Goal: Task Accomplishment & Management: Manage account settings

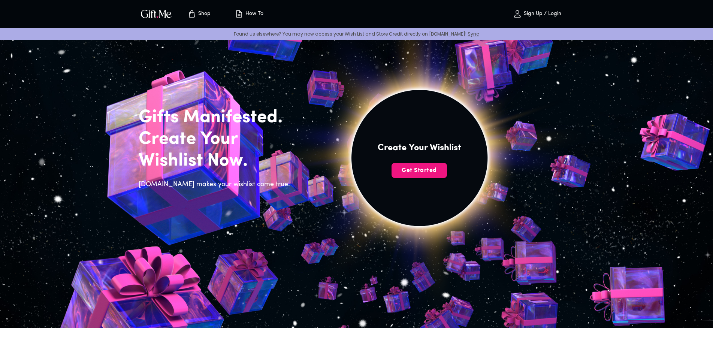
click at [539, 14] on p "Sign Up / Login" at bounding box center [541, 14] width 39 height 6
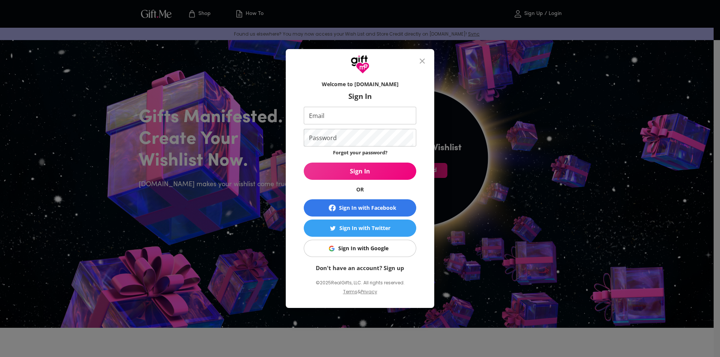
click at [354, 254] on button "Sign In with Google" at bounding box center [360, 248] width 112 height 17
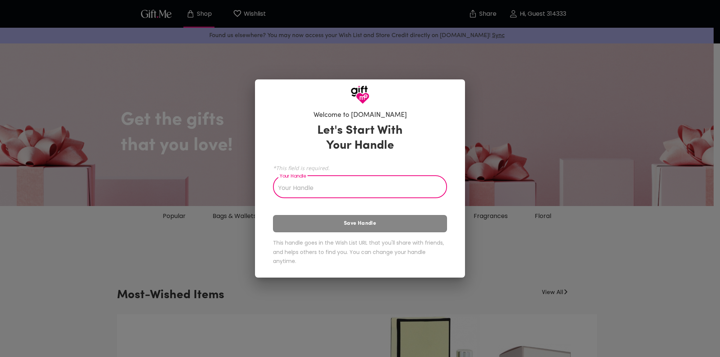
click at [300, 189] on input "Your Handle" at bounding box center [356, 187] width 166 height 21
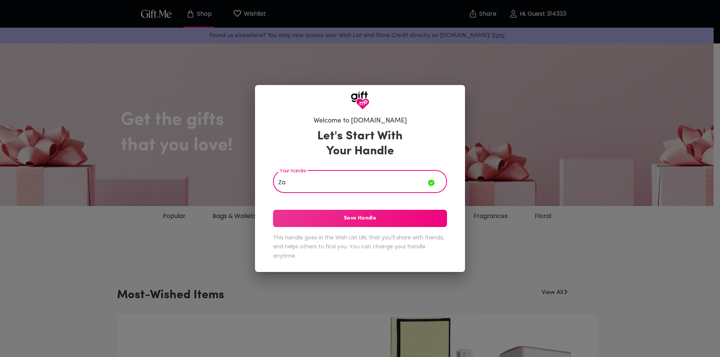
type input "Z"
click at [344, 187] on input "Zac A'int Bot" at bounding box center [350, 182] width 155 height 21
click at [364, 221] on span "Save Handle" at bounding box center [360, 218] width 174 height 8
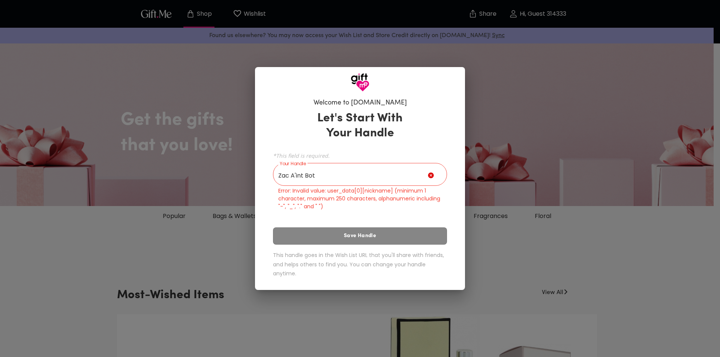
click at [313, 177] on input "Zac A'int Bot" at bounding box center [350, 175] width 155 height 21
click at [314, 177] on input "Zac A'int Bot" at bounding box center [350, 175] width 155 height 21
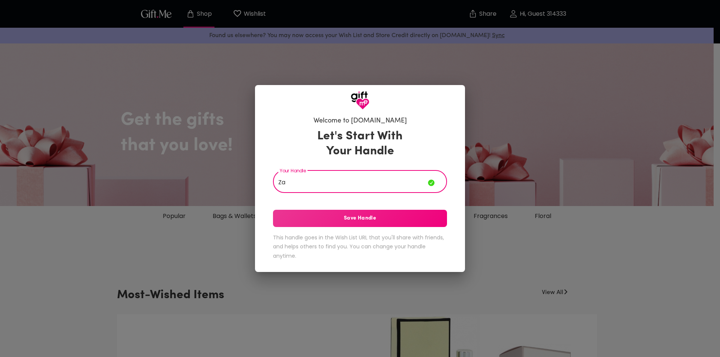
type input "Z"
type input "Zachthe"
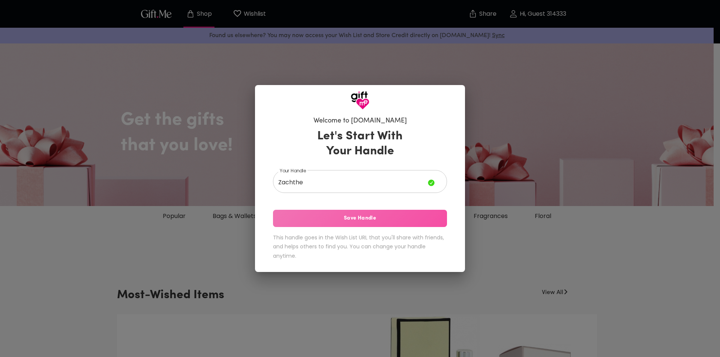
click at [348, 222] on span "Save Handle" at bounding box center [360, 218] width 174 height 8
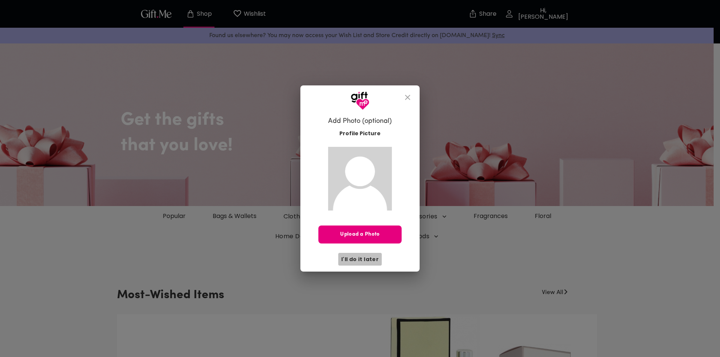
click at [361, 259] on span "I'll do it later" at bounding box center [359, 259] width 37 height 8
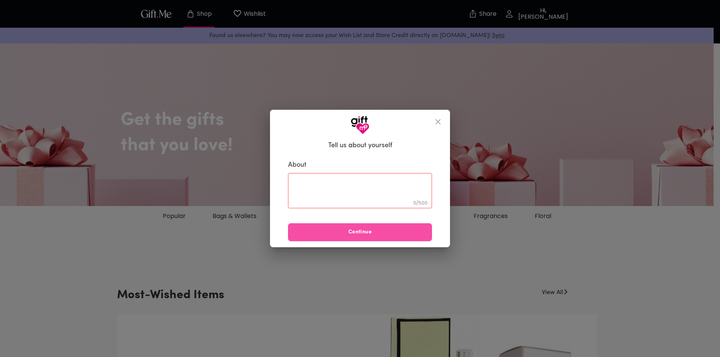
click at [358, 236] on span "Continue" at bounding box center [360, 232] width 144 height 8
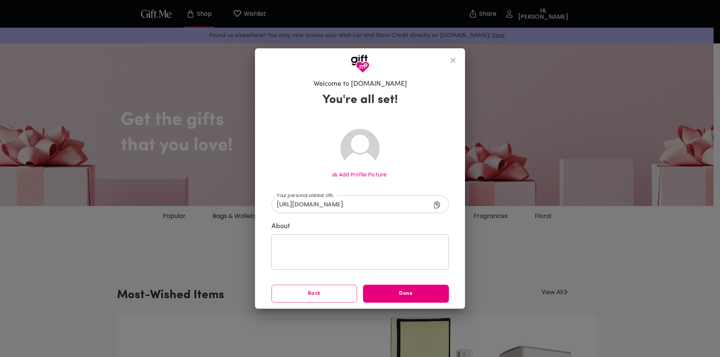
click at [454, 61] on icon "close" at bounding box center [452, 60] width 9 height 9
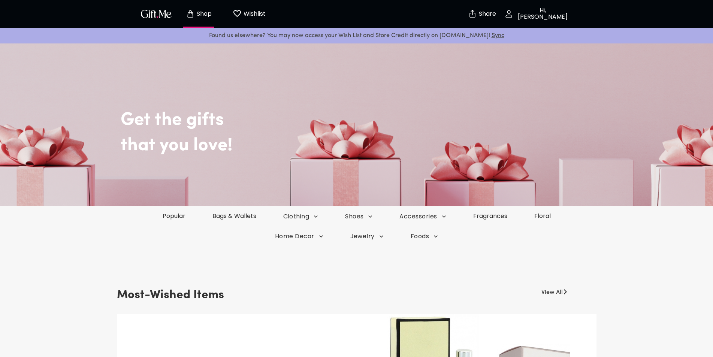
scroll to position [112, 0]
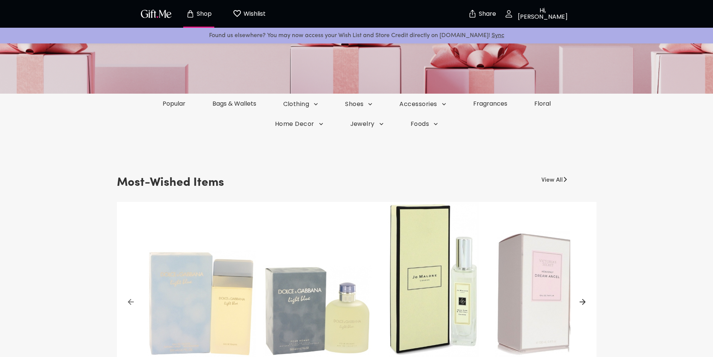
click at [158, 13] on img "button" at bounding box center [156, 13] width 34 height 11
click at [151, 17] on img "button" at bounding box center [156, 13] width 34 height 11
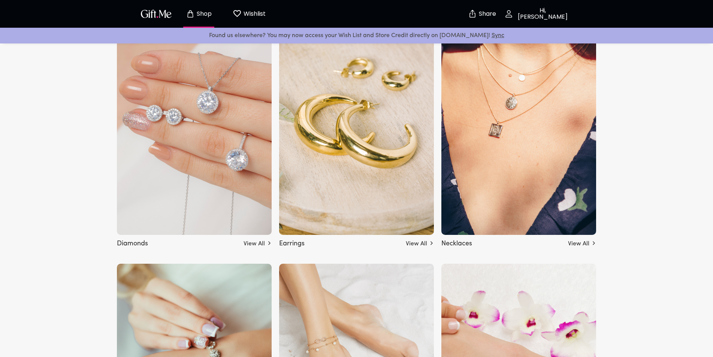
scroll to position [1387, 0]
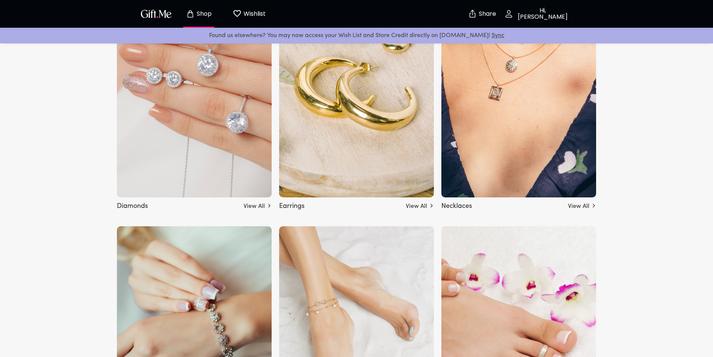
click at [479, 13] on p "Share" at bounding box center [486, 14] width 19 height 6
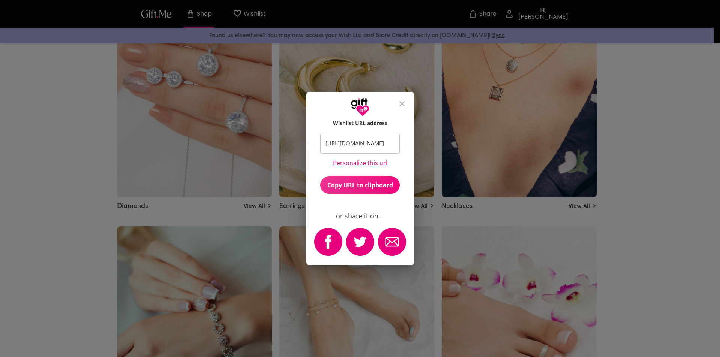
click at [400, 98] on button "close" at bounding box center [402, 104] width 18 height 18
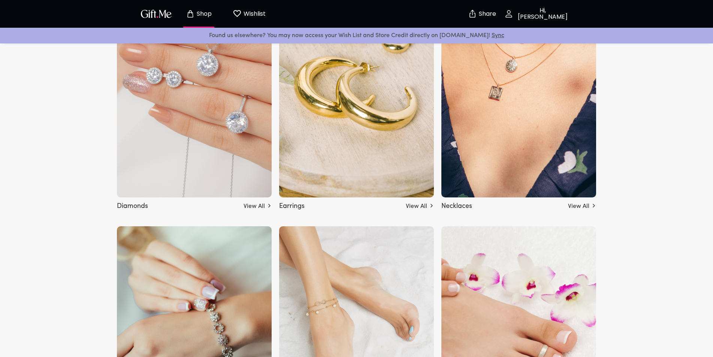
click at [141, 4] on div "Shop Wishlist 0" at bounding box center [207, 14] width 136 height 24
click at [263, 15] on p "Wishlist" at bounding box center [254, 14] width 24 height 10
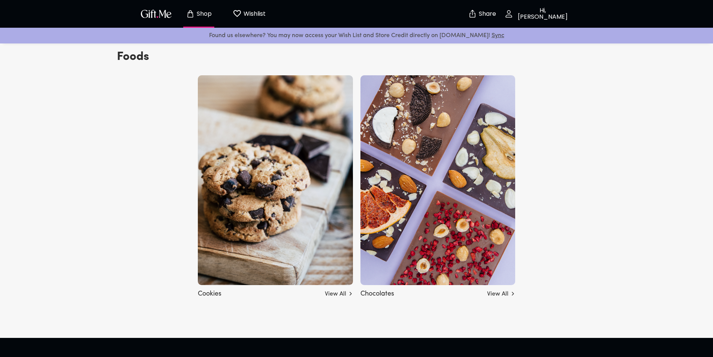
scroll to position [2529, 0]
